Goal: Find specific page/section: Find specific page/section

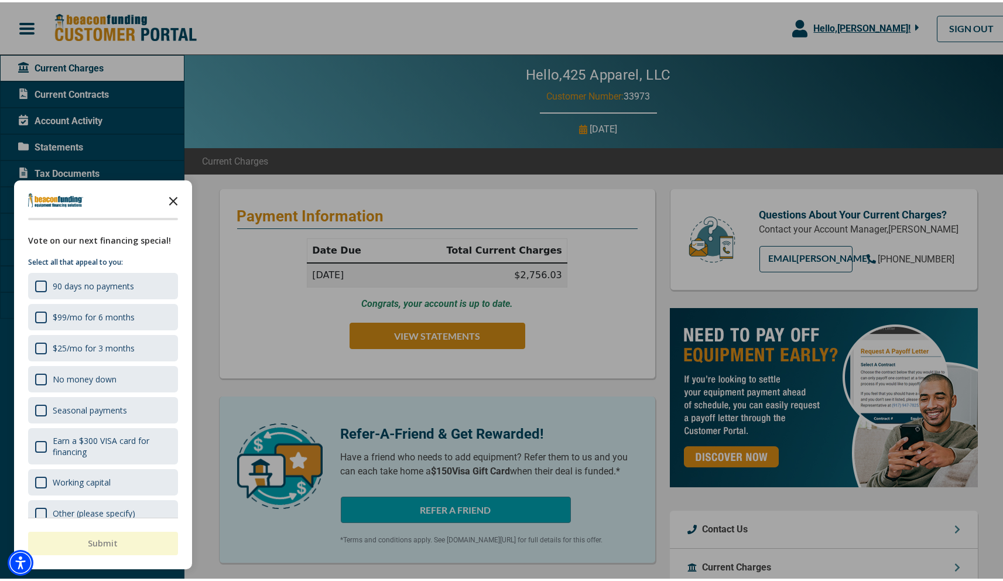
click at [178, 195] on icon "Close the survey" at bounding box center [173, 197] width 23 height 23
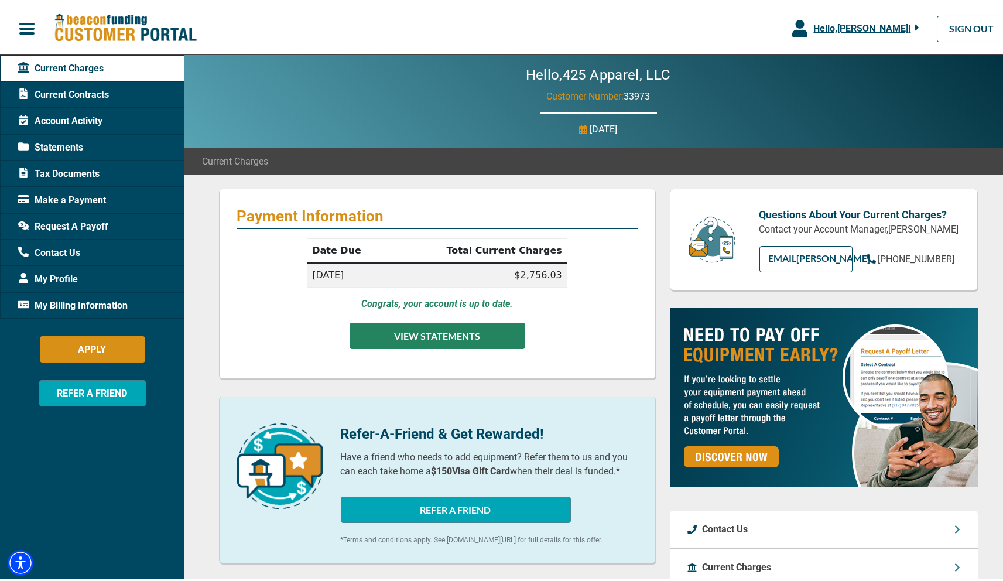
click at [380, 320] on button "VIEW STATEMENTS" at bounding box center [437, 333] width 176 height 26
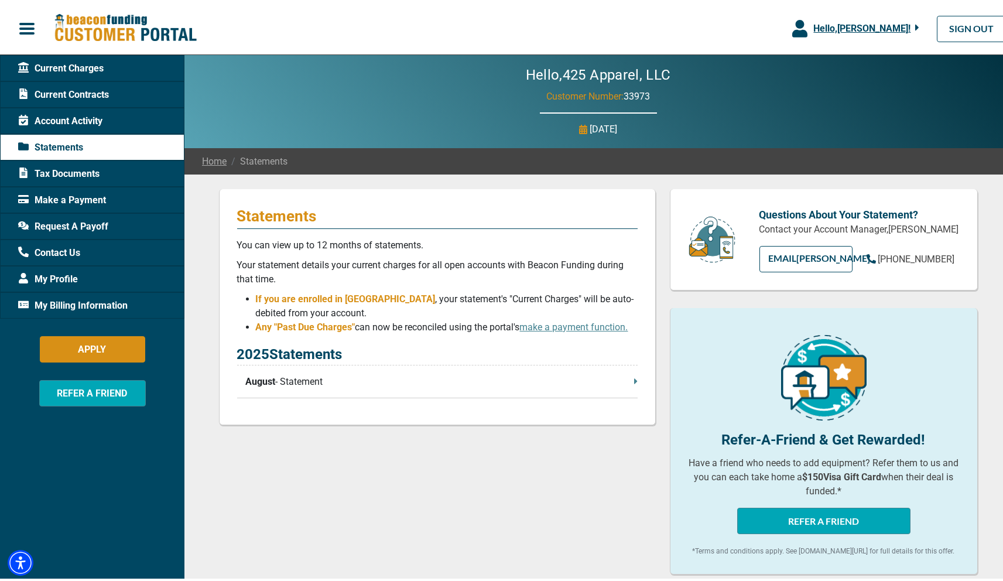
scroll to position [15, 0]
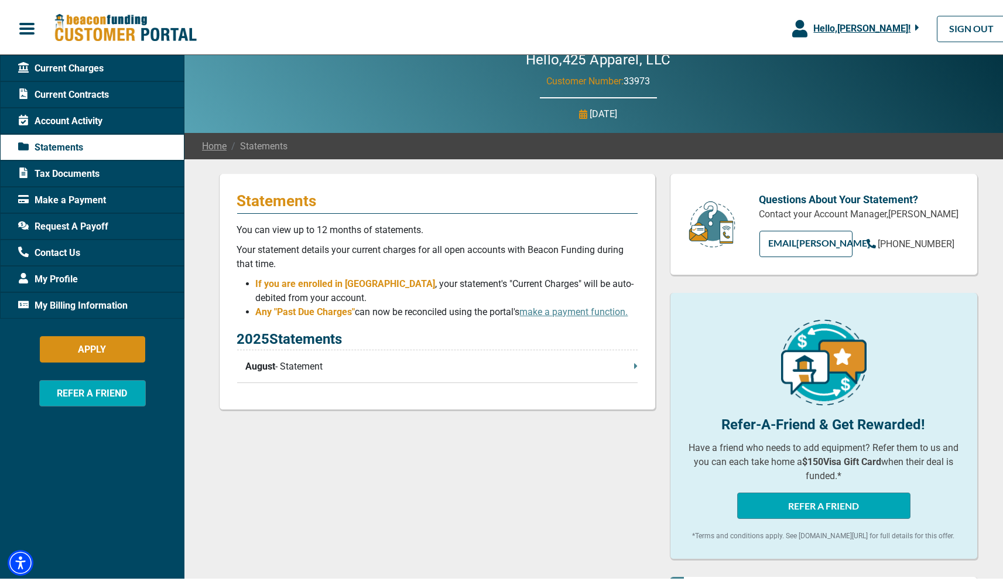
click at [79, 193] on span "Make a Payment" at bounding box center [62, 198] width 88 height 14
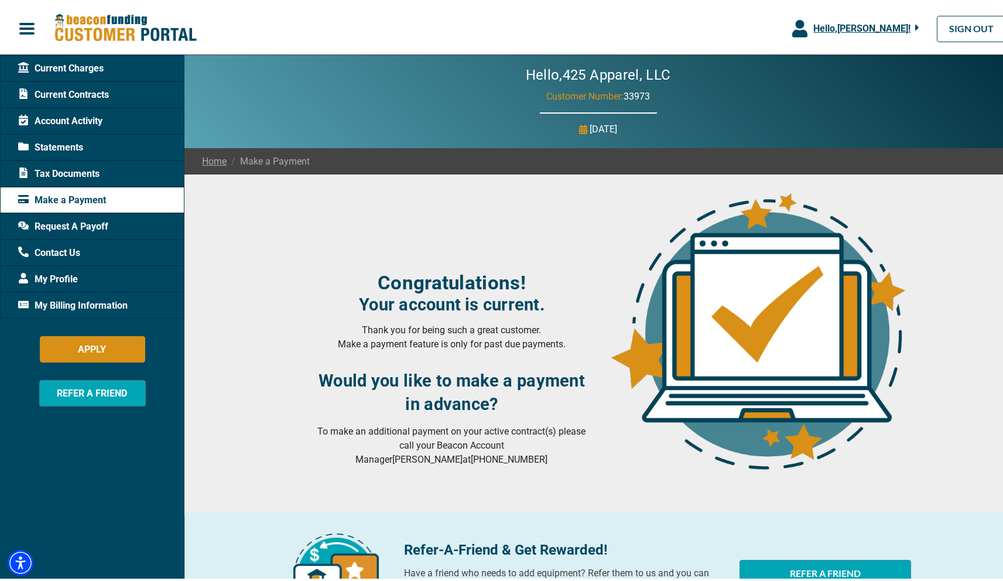
click at [90, 92] on span "Current Contracts" at bounding box center [63, 92] width 91 height 14
